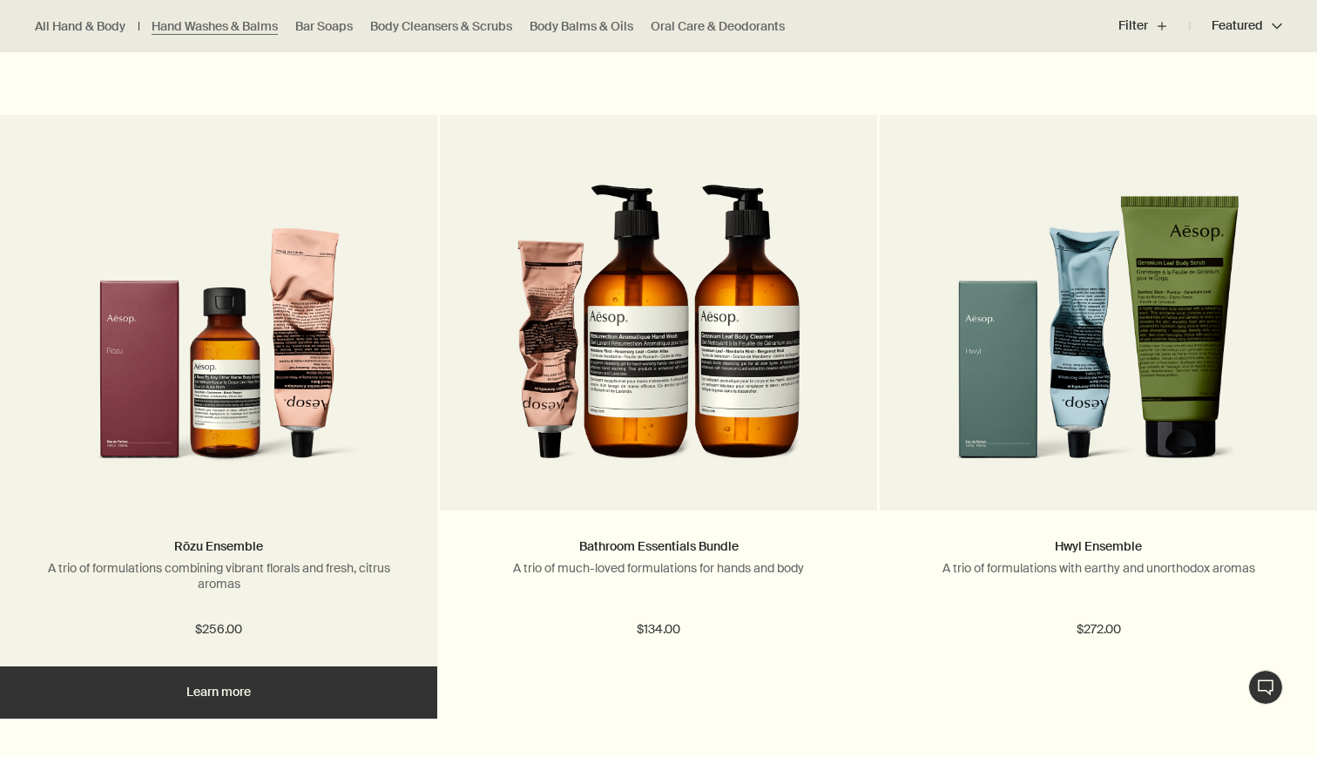
scroll to position [2367, 0]
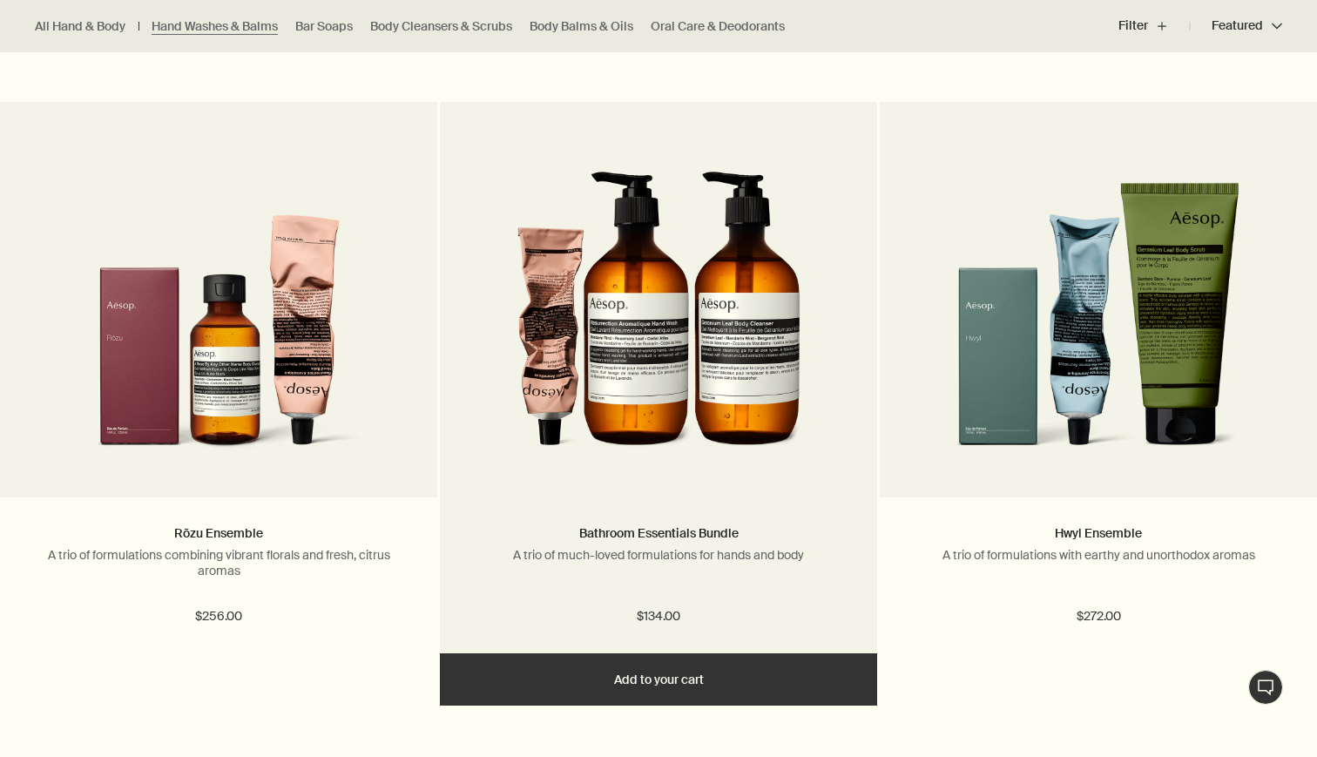
click at [719, 282] on img at bounding box center [659, 310] width 284 height 322
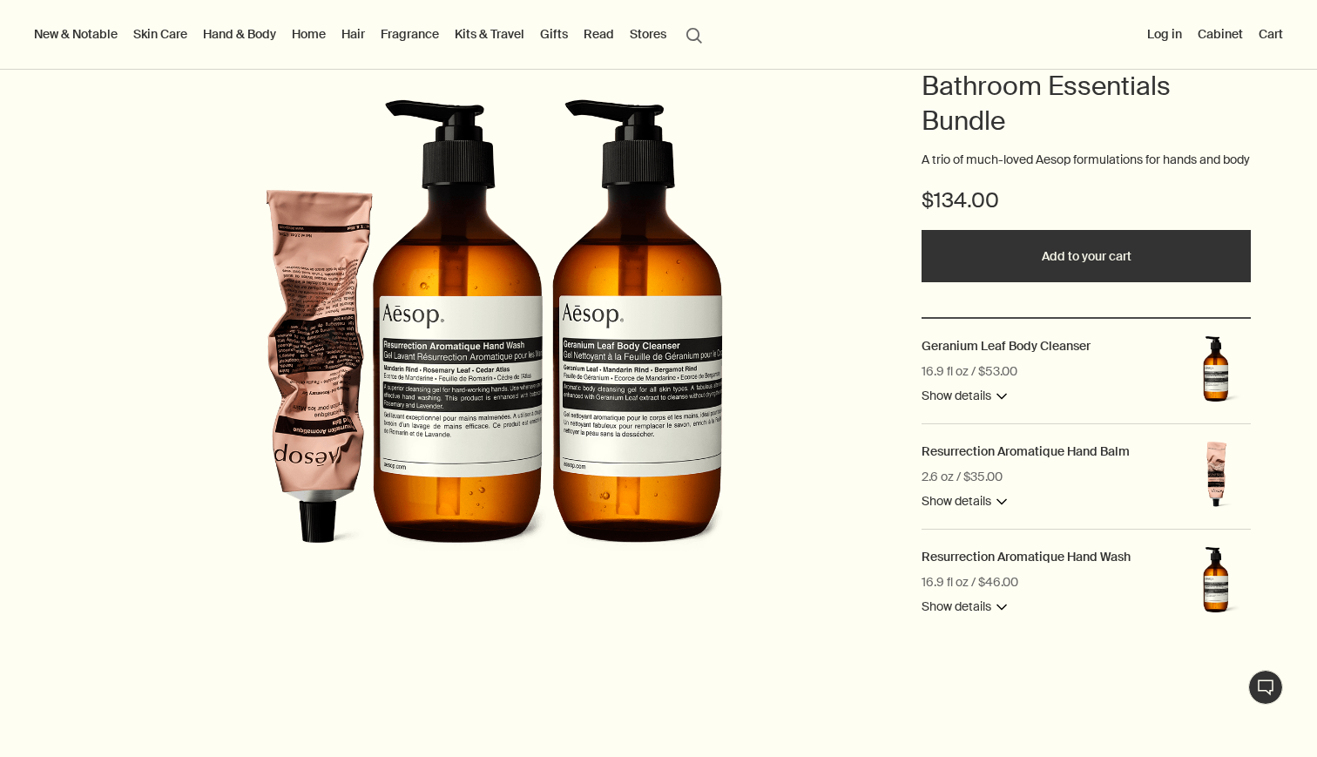
scroll to position [183, 0]
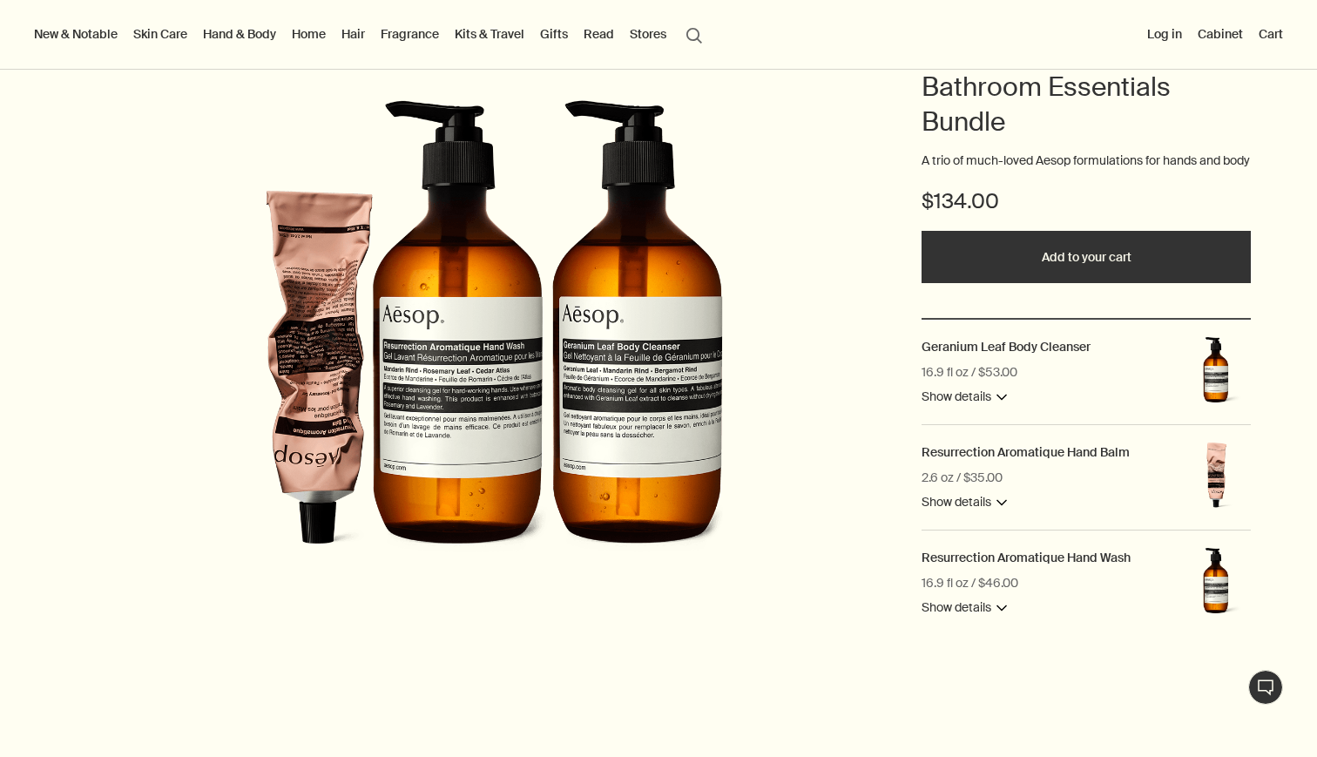
click at [1004, 408] on button "Show details downArrow" at bounding box center [964, 397] width 85 height 21
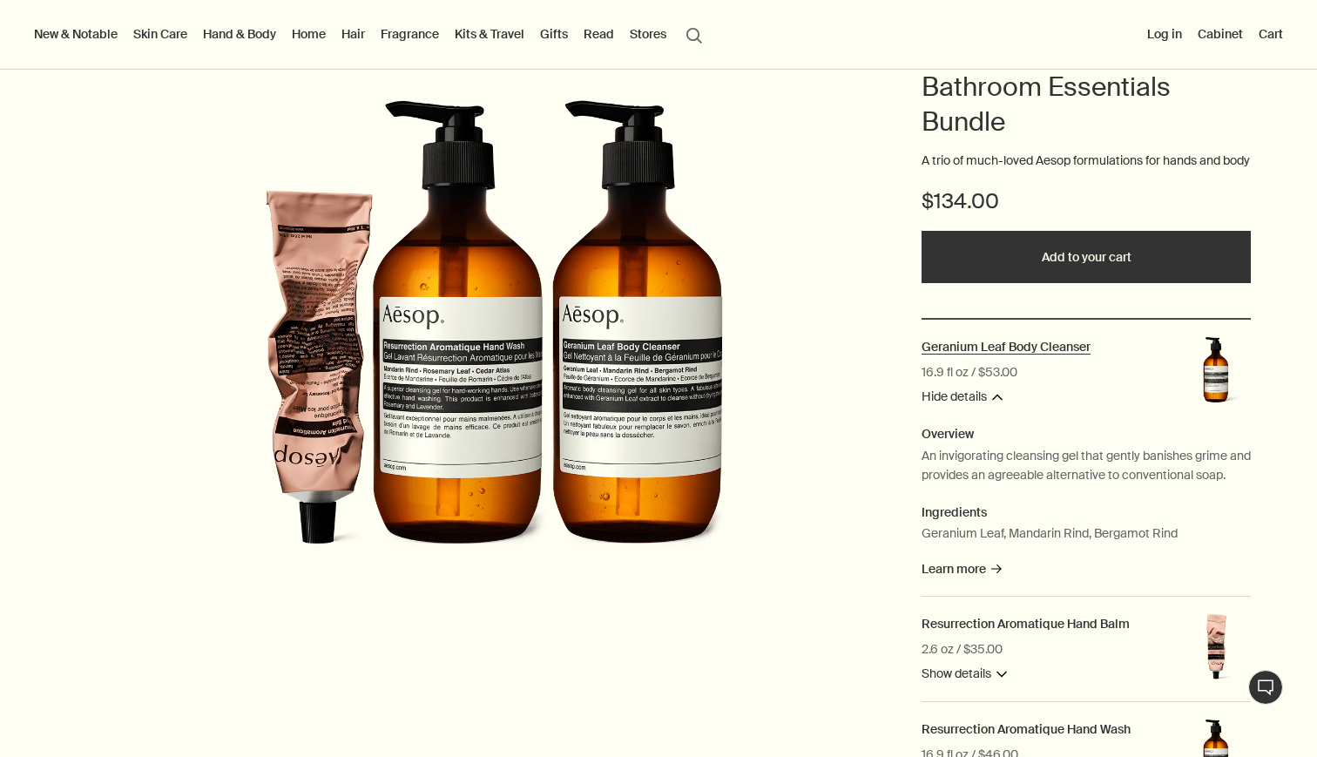
click at [1055, 355] on h2 "Geranium Leaf Body Cleanser" at bounding box center [1006, 347] width 169 height 16
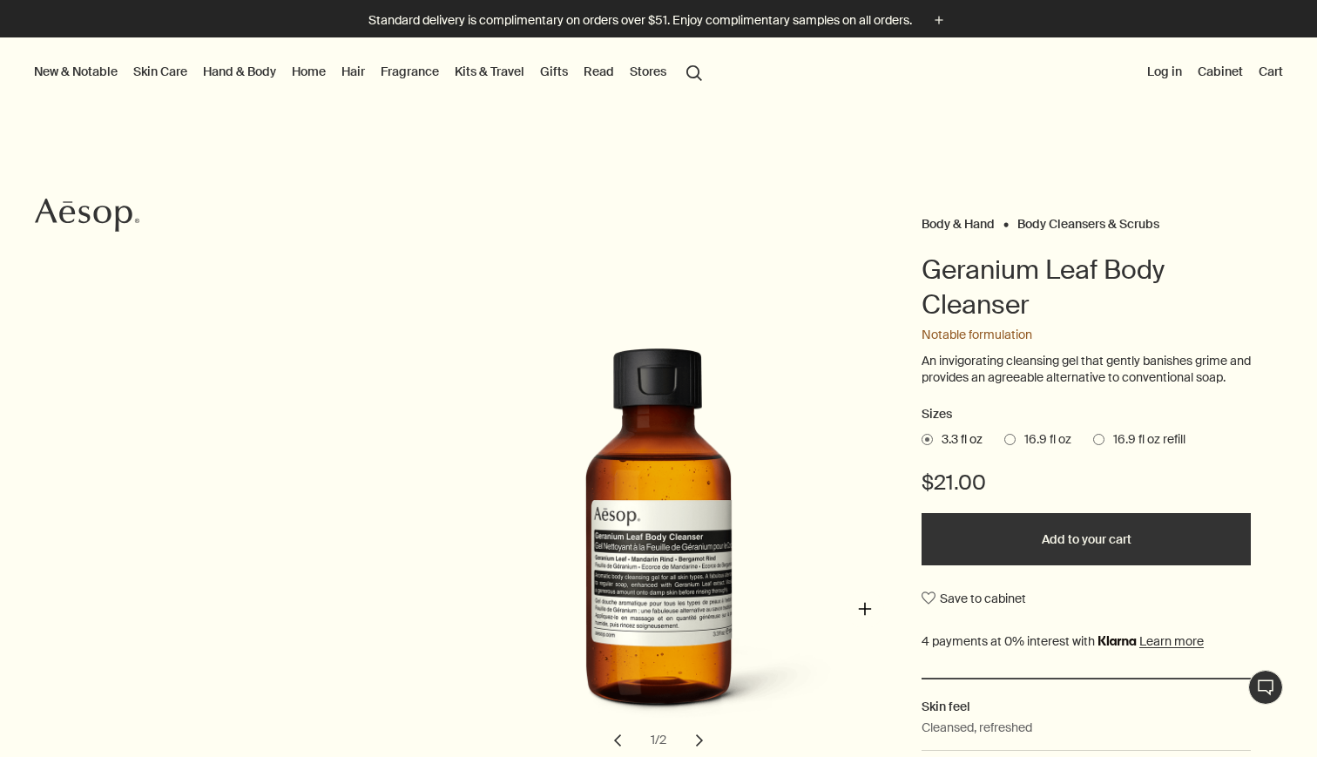
scroll to position [91, 0]
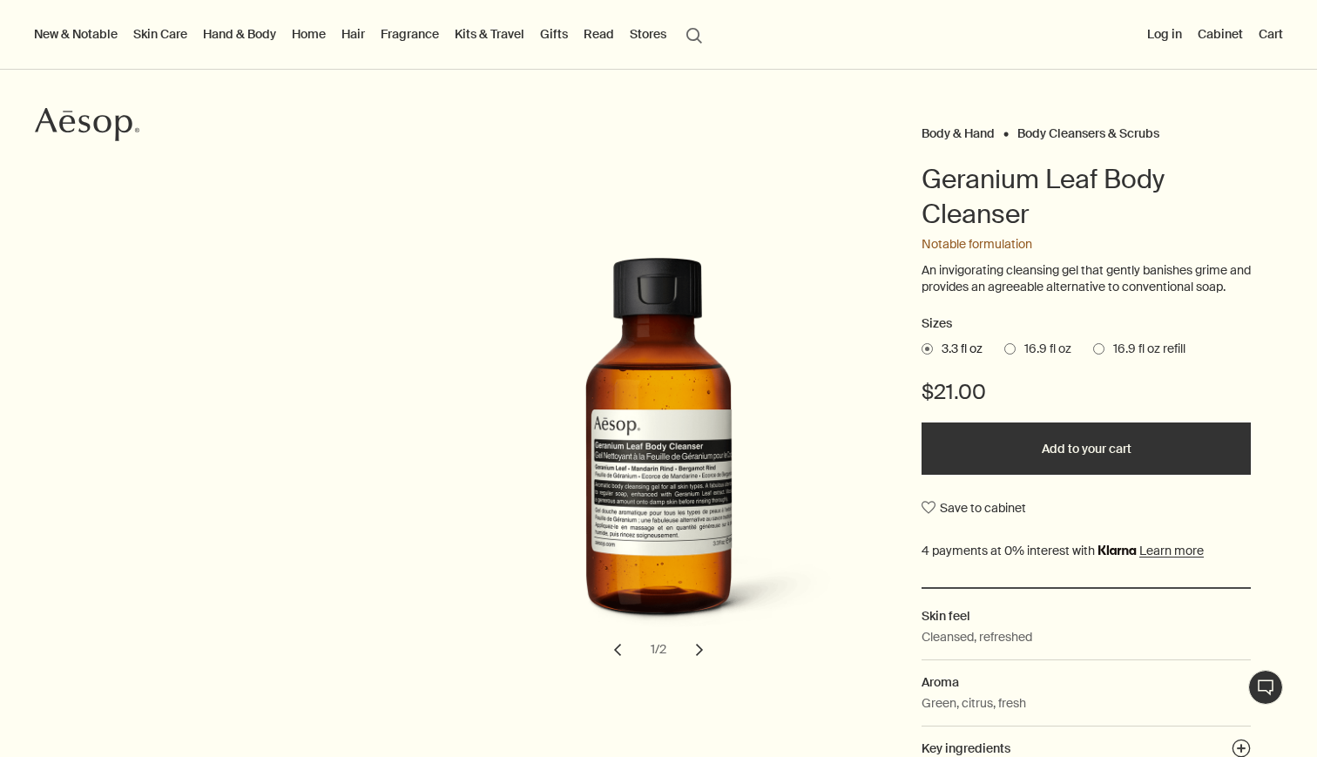
click at [1111, 358] on span "16.9 fl oz refill" at bounding box center [1144, 349] width 81 height 17
click at [1093, 352] on input "16.9 fl oz refill" at bounding box center [1093, 346] width 0 height 11
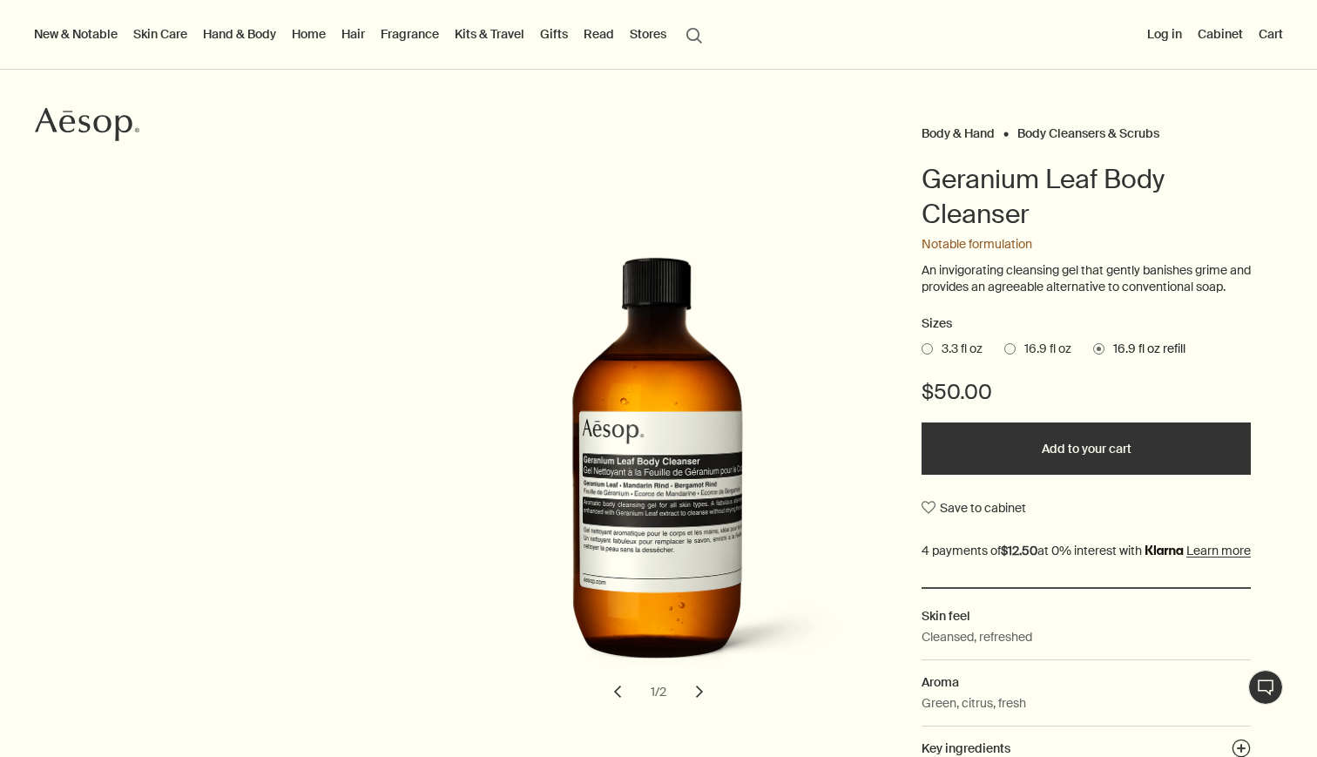
click at [1021, 358] on span "16.9 fl oz" at bounding box center [1044, 349] width 56 height 17
click at [1004, 352] on input "16.9 fl oz" at bounding box center [1004, 346] width 0 height 11
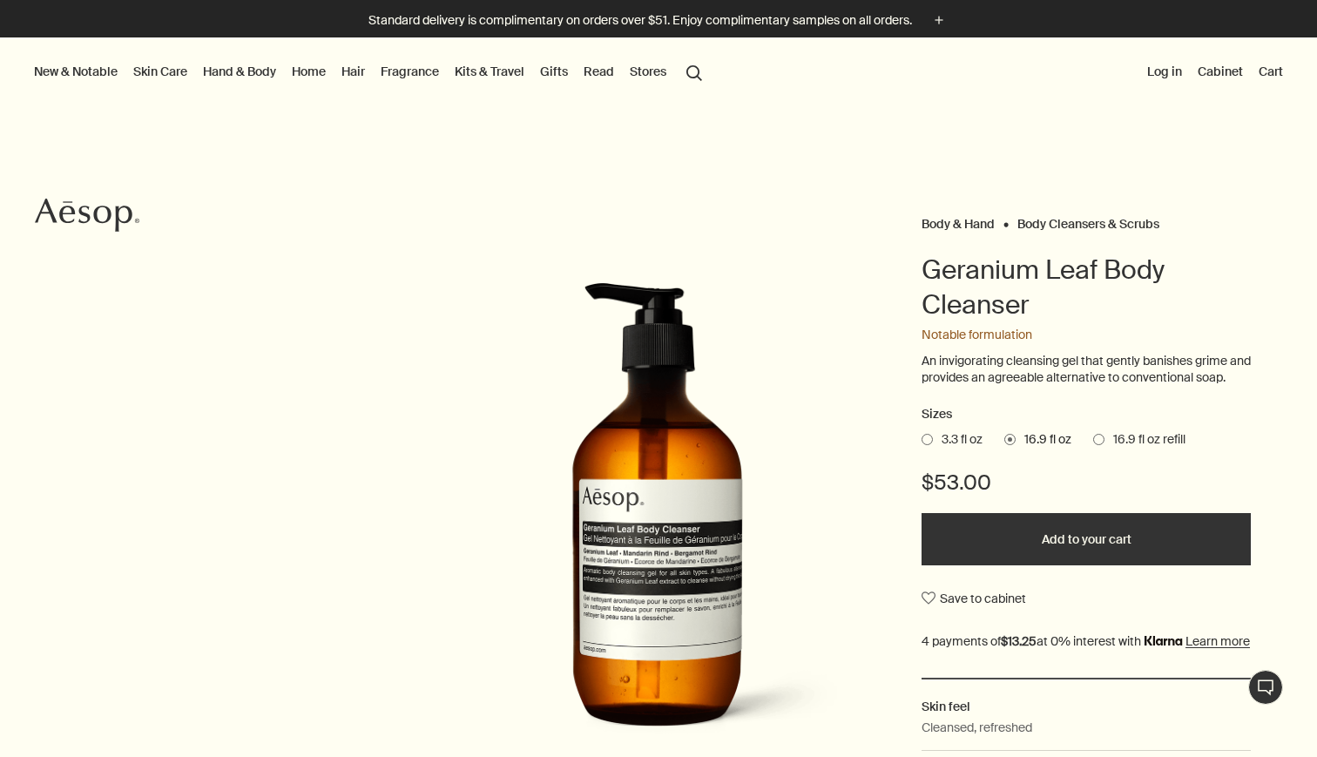
scroll to position [0, 0]
